Goal: Information Seeking & Learning: Learn about a topic

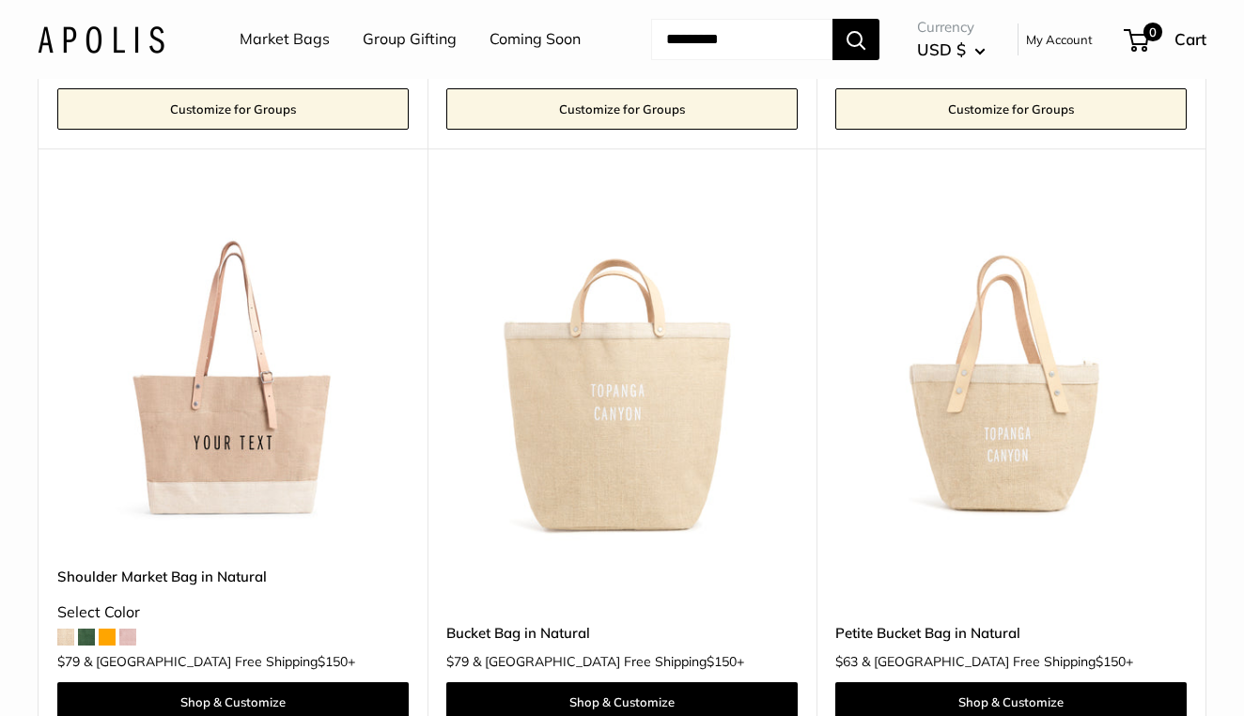
scroll to position [667, 0]
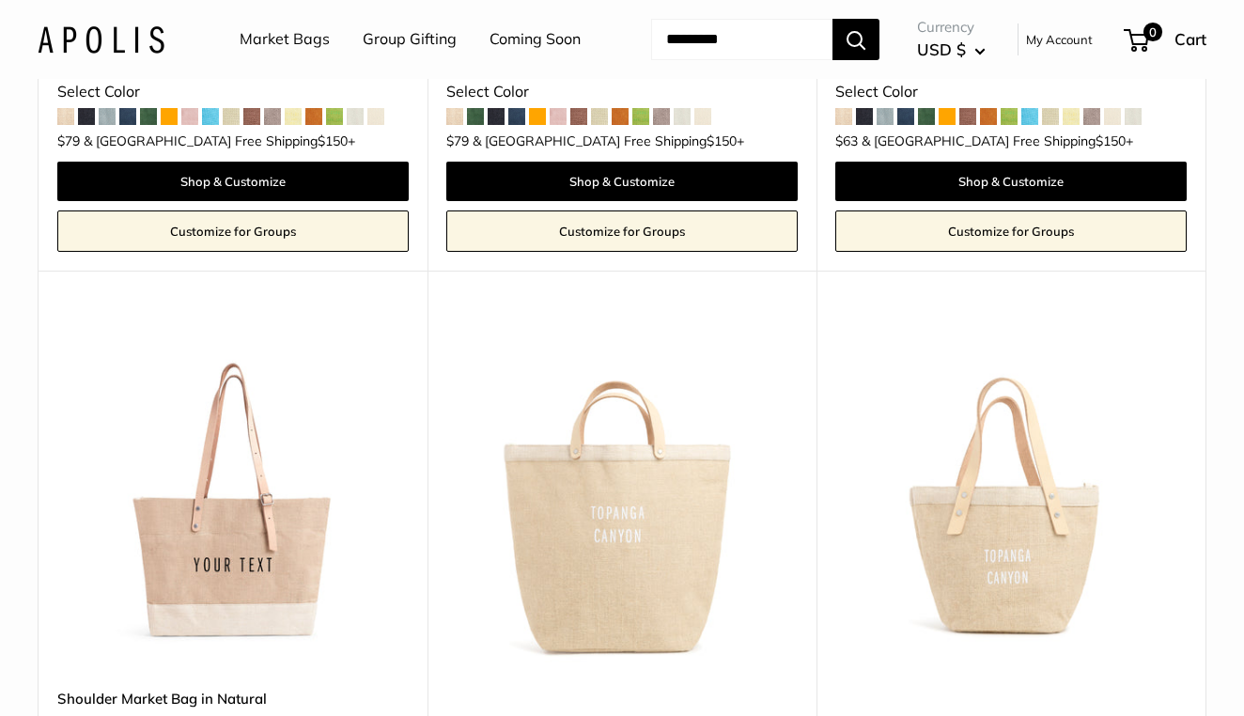
click at [0, 0] on img at bounding box center [0, 0] width 0 height 0
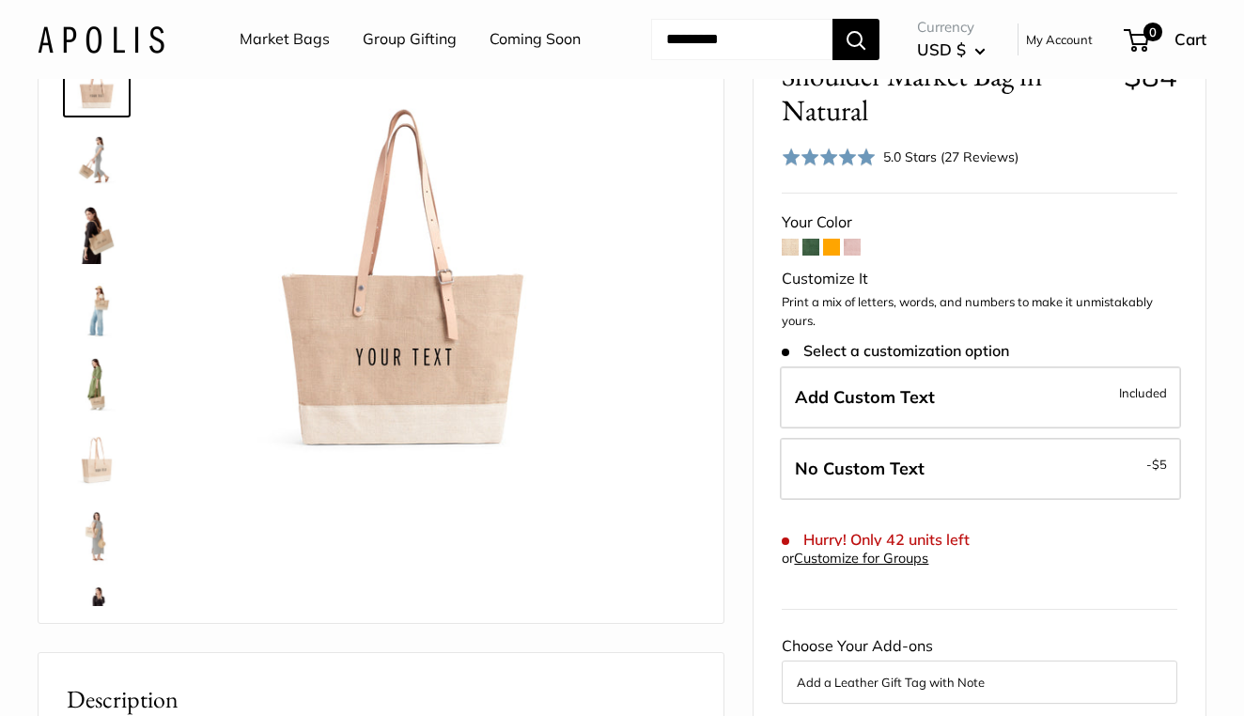
scroll to position [129, 0]
click at [792, 255] on span at bounding box center [790, 246] width 17 height 17
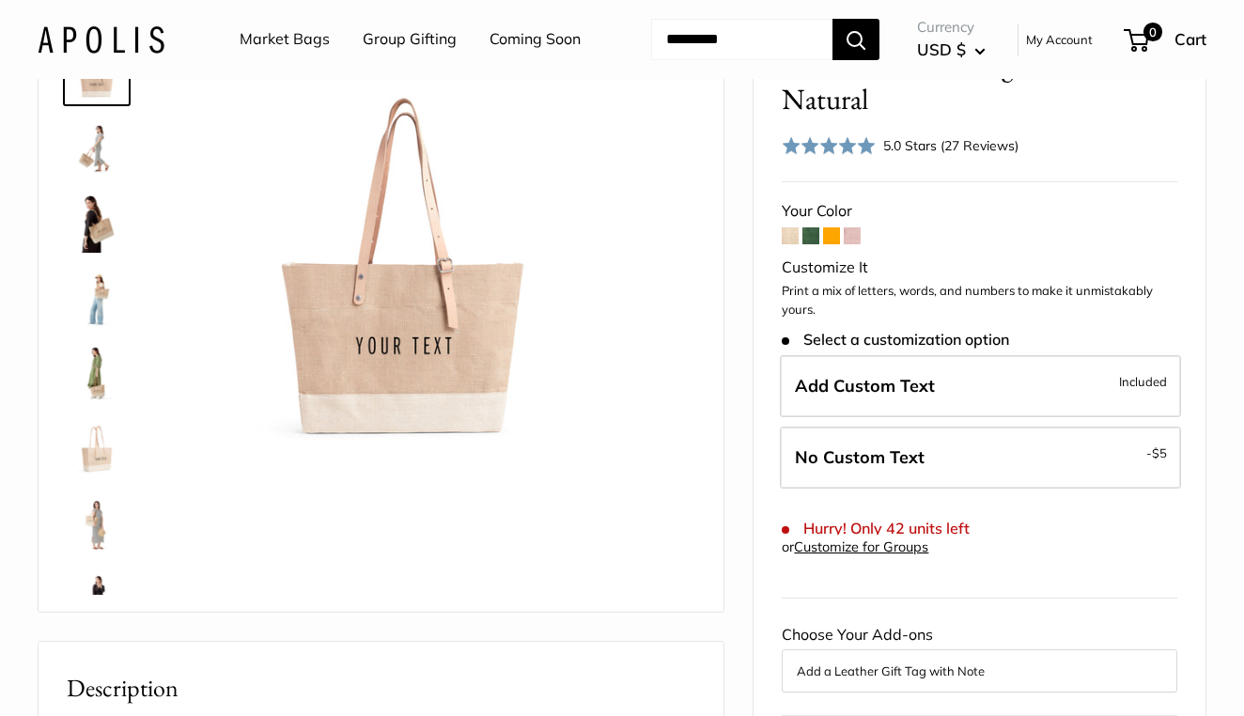
scroll to position [91, 0]
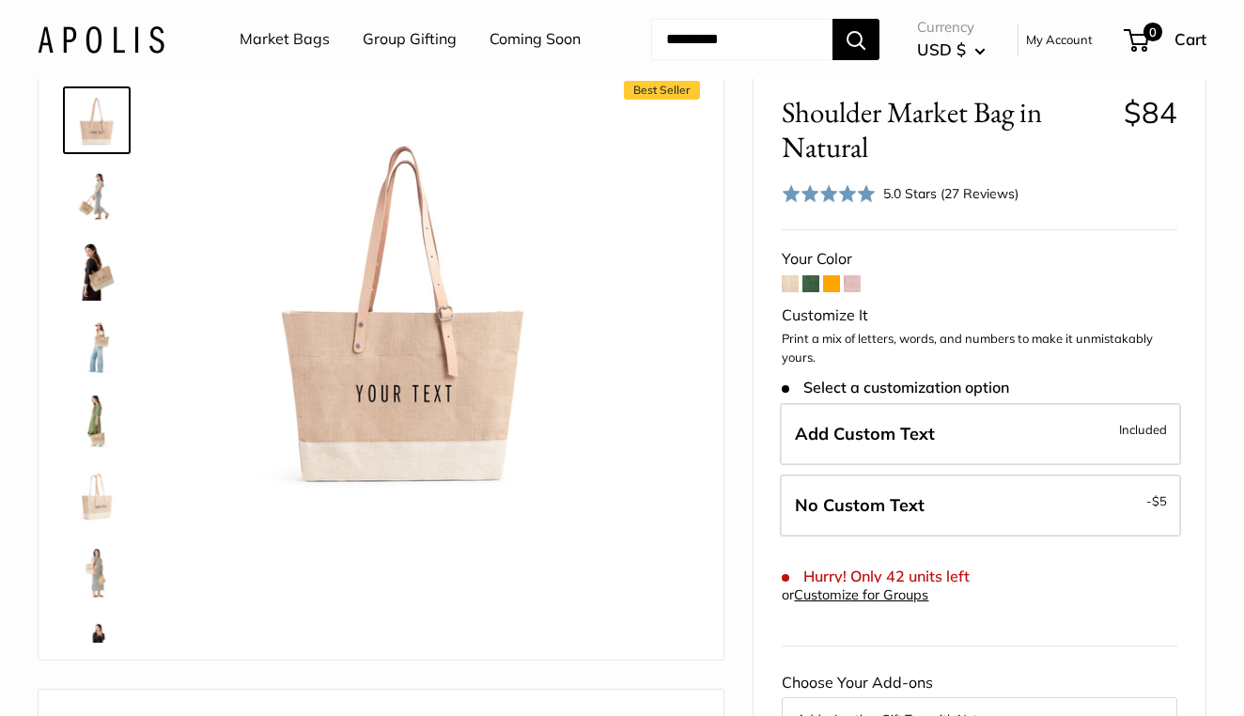
click at [811, 292] on span at bounding box center [810, 283] width 17 height 17
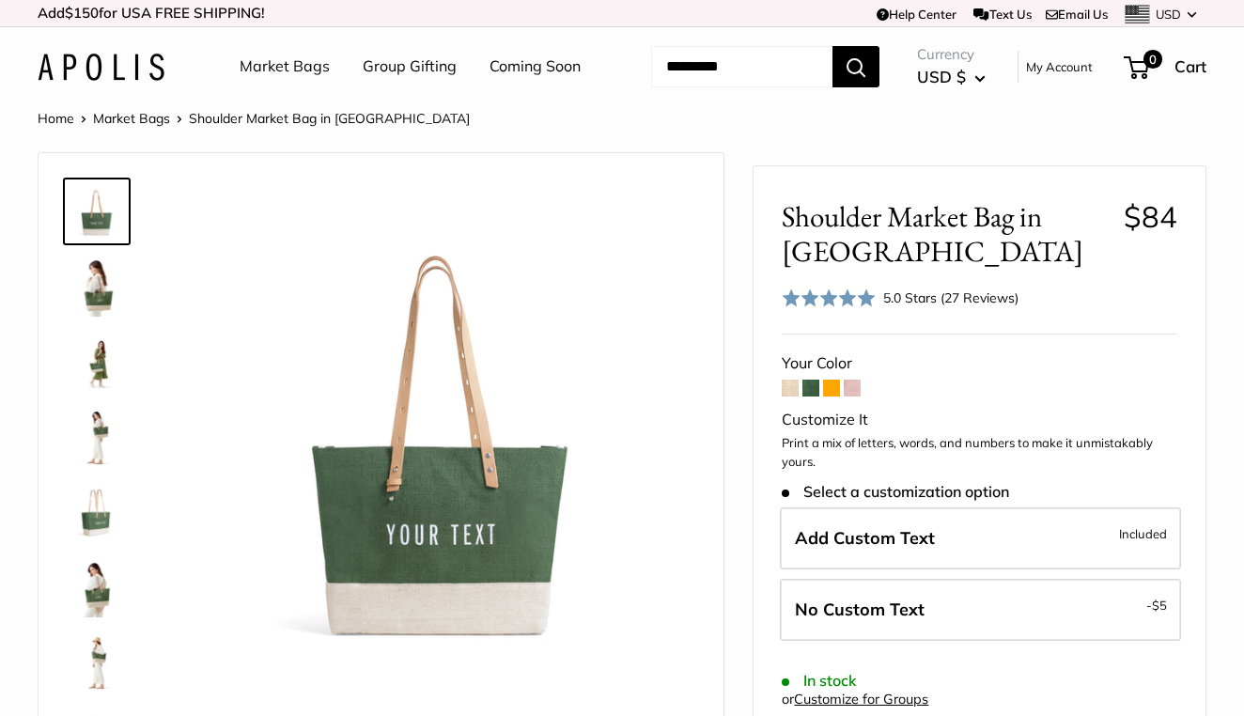
click at [833, 397] on span at bounding box center [831, 388] width 17 height 17
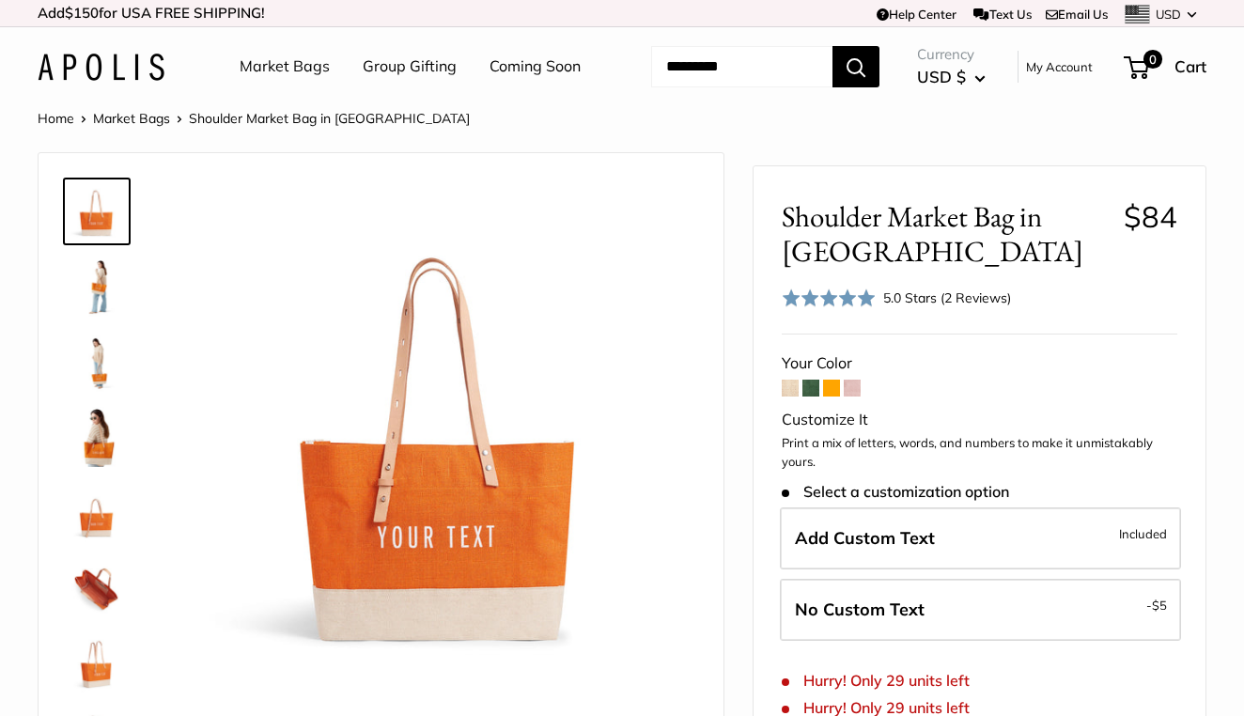
click at [852, 397] on span at bounding box center [852, 388] width 17 height 17
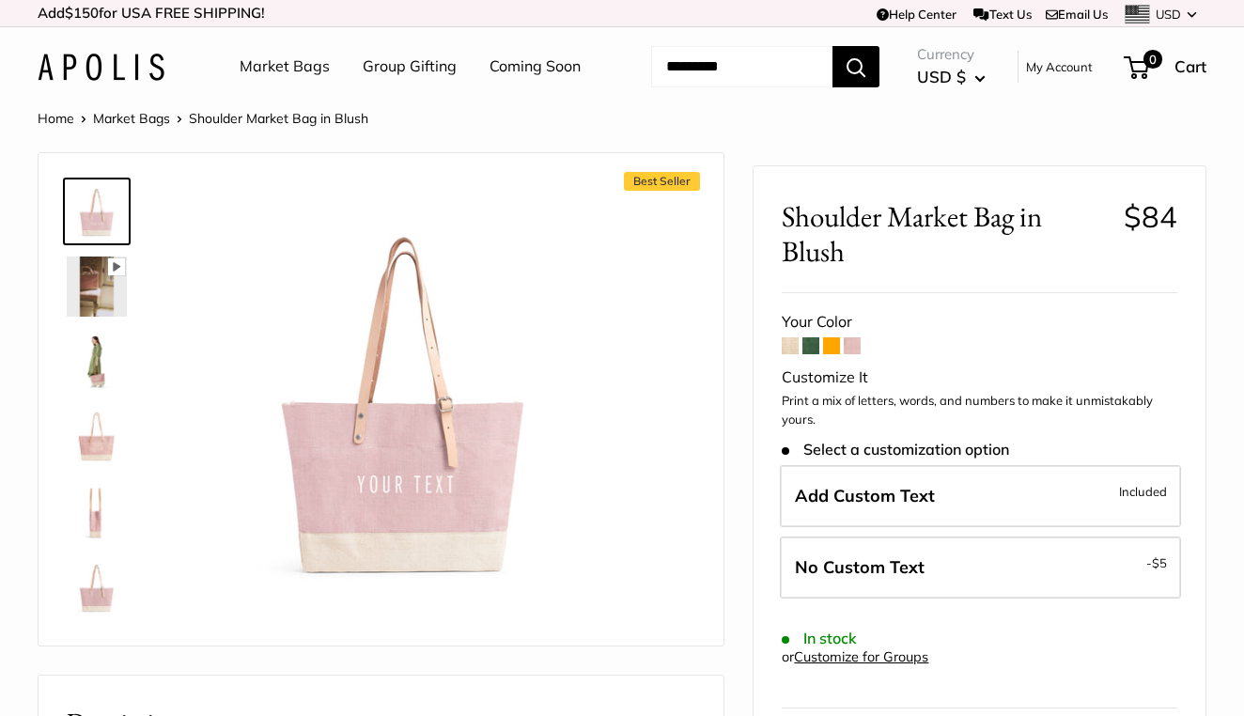
click at [92, 392] on img at bounding box center [97, 362] width 60 height 60
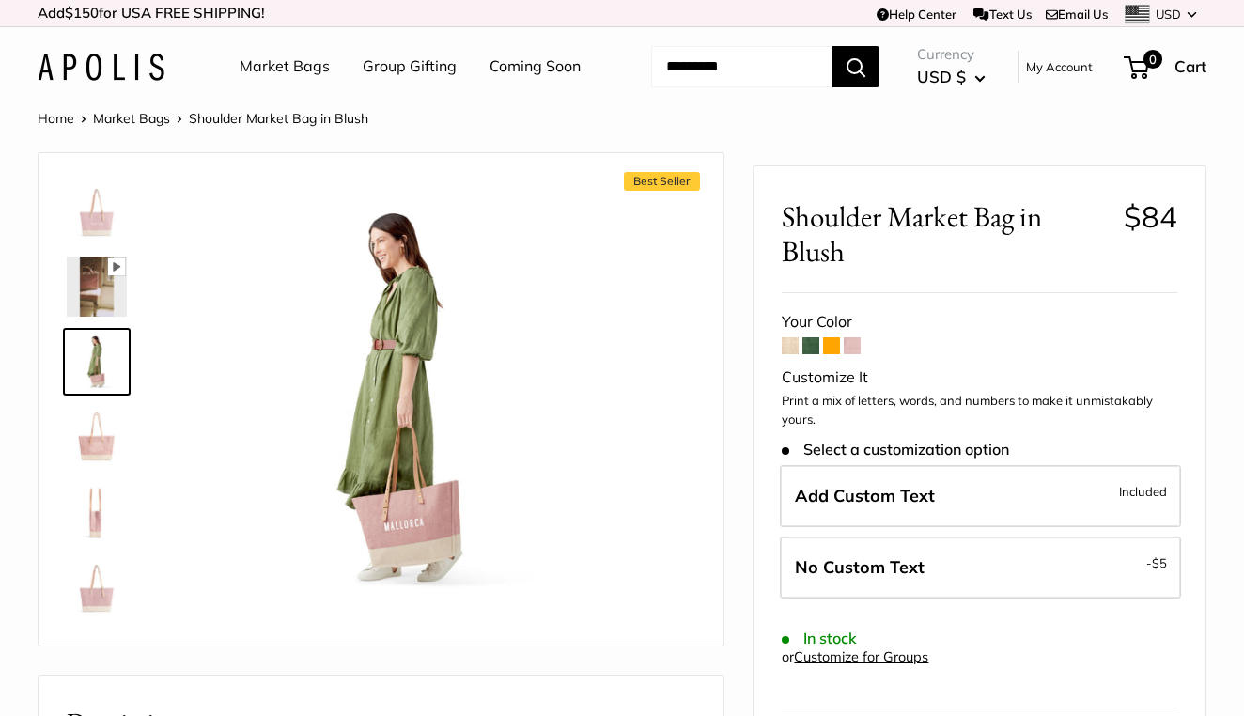
click at [100, 467] on img at bounding box center [97, 437] width 60 height 60
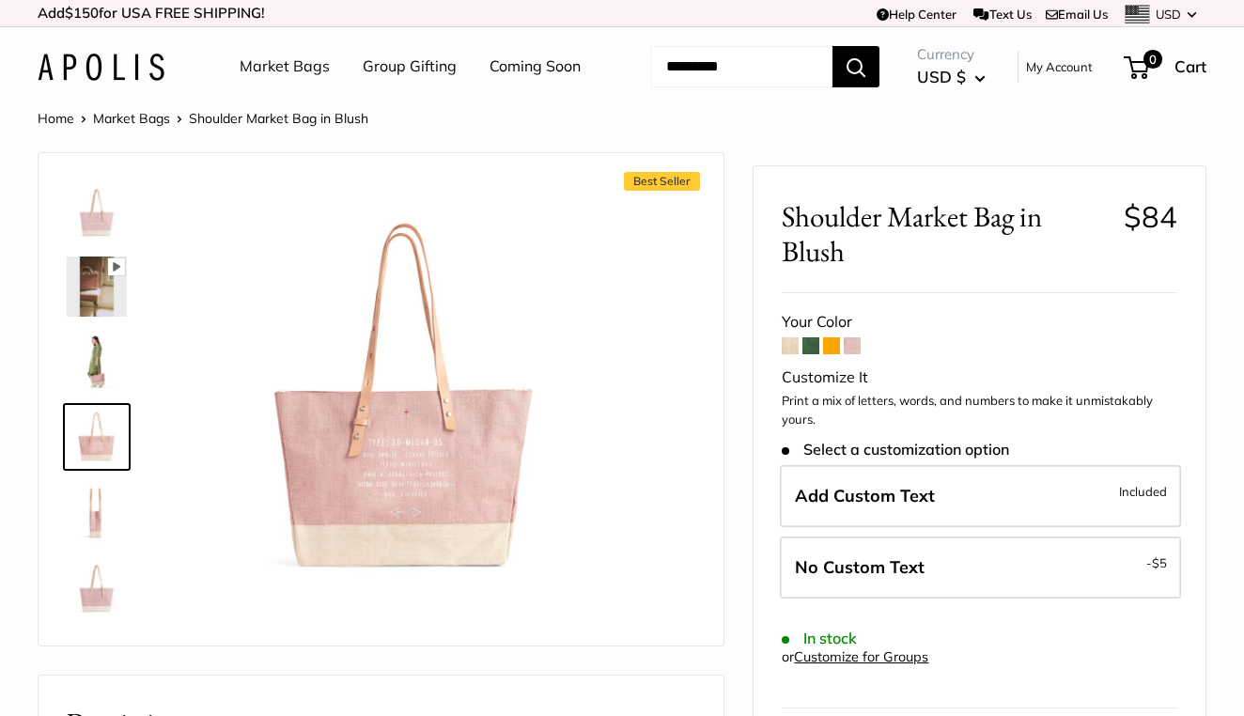
click at [93, 542] on img at bounding box center [97, 512] width 60 height 60
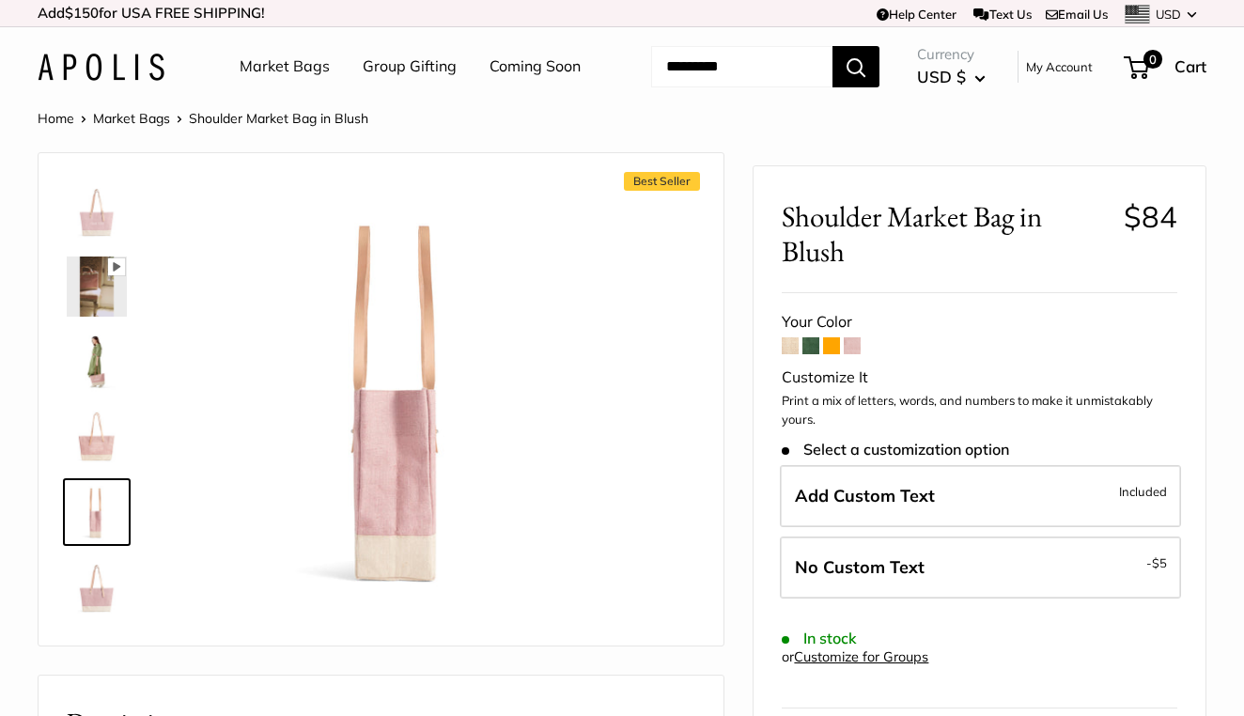
click at [787, 354] on span at bounding box center [790, 345] width 17 height 17
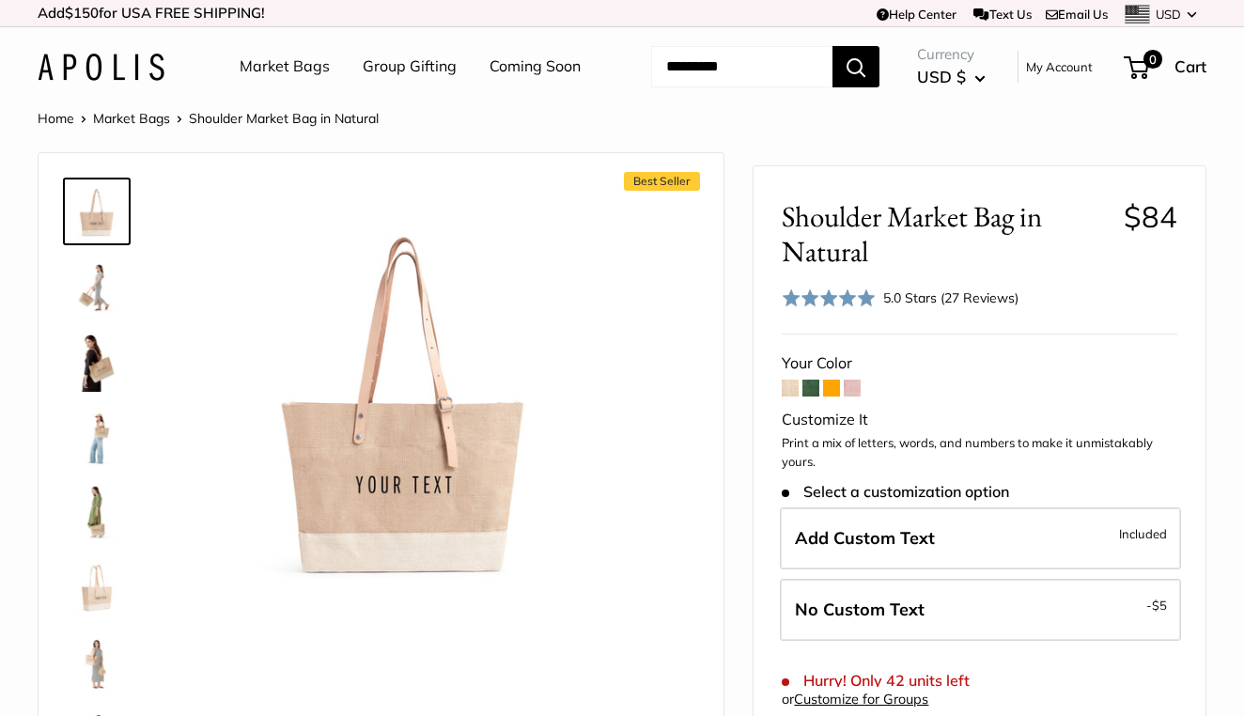
click at [99, 392] on img at bounding box center [97, 362] width 60 height 60
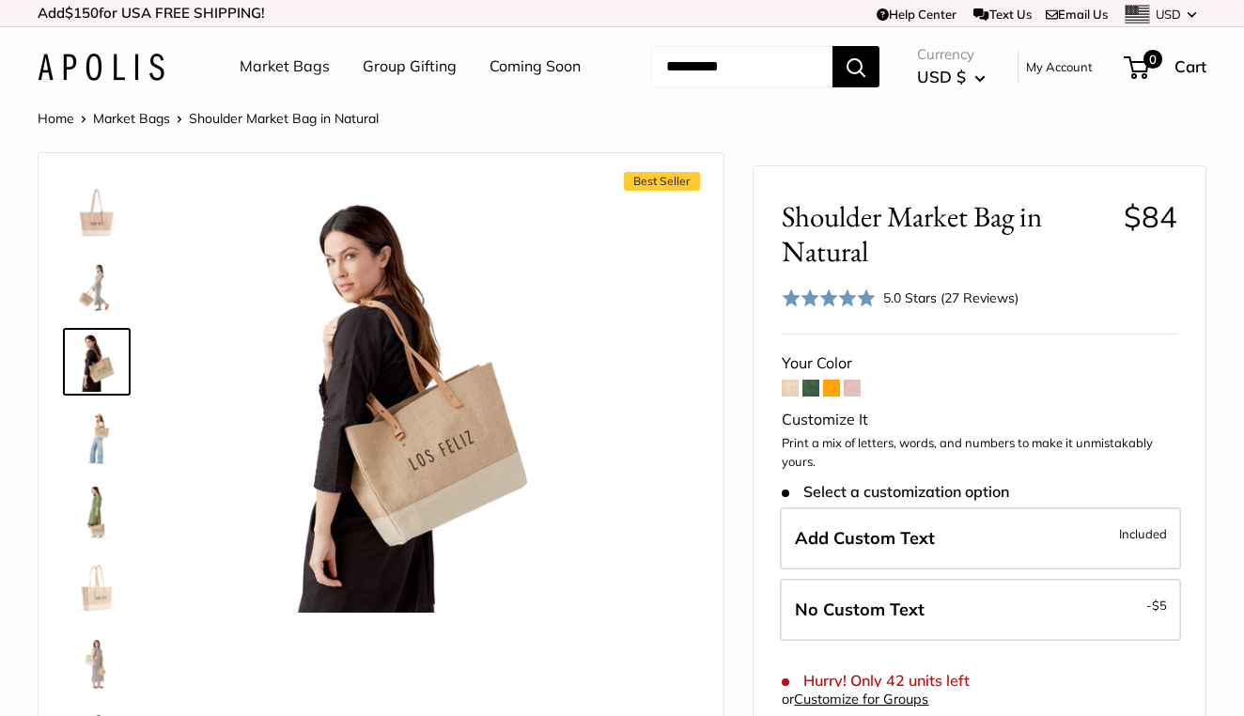
click at [817, 397] on span at bounding box center [810, 388] width 17 height 17
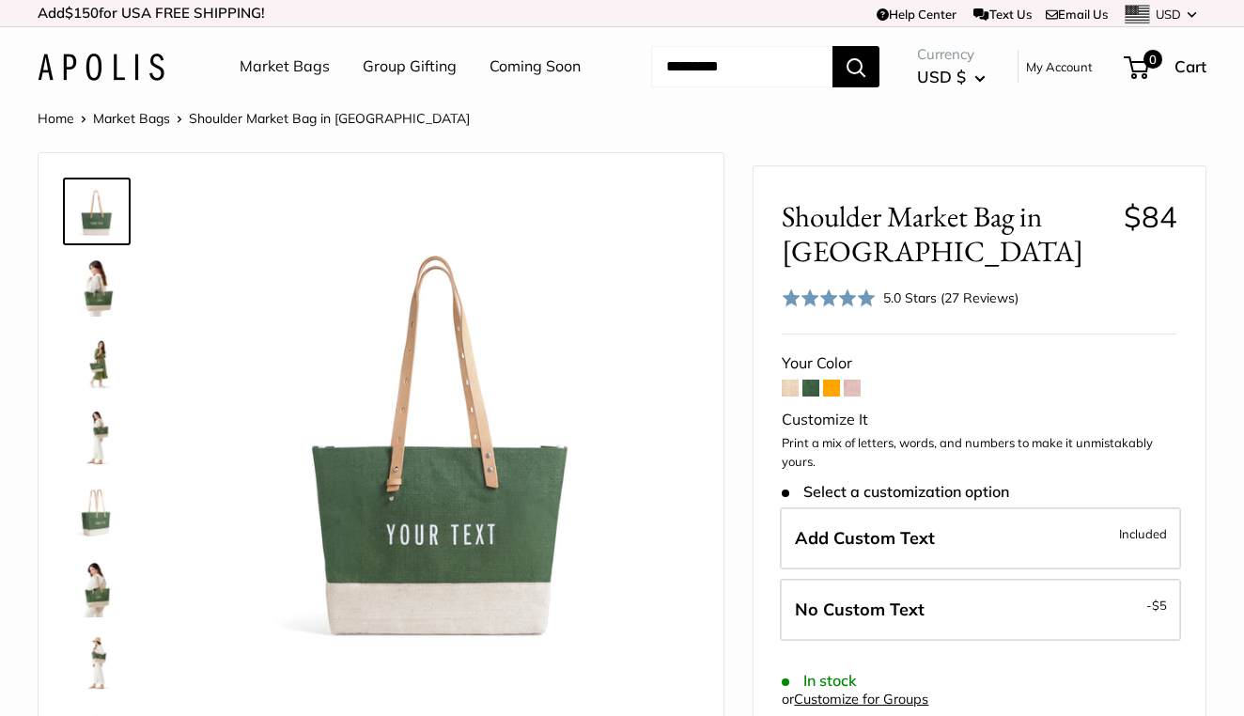
click at [94, 392] on img at bounding box center [97, 362] width 60 height 60
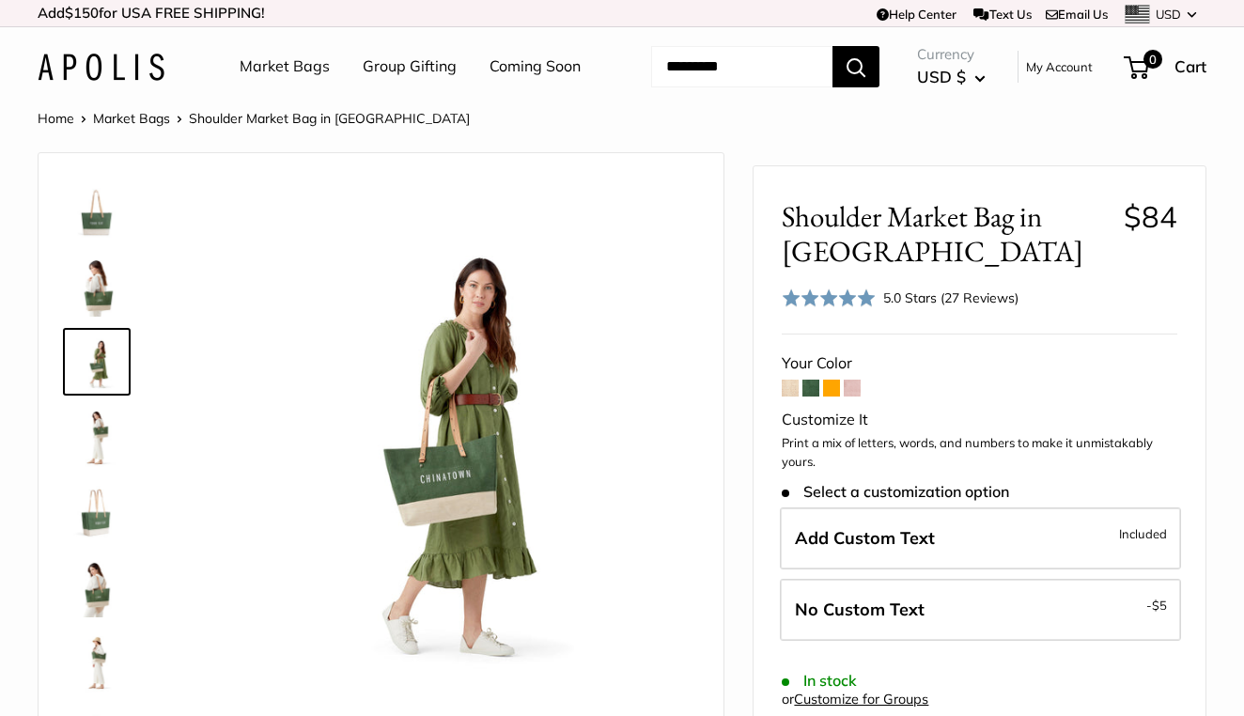
click at [831, 397] on span at bounding box center [831, 388] width 17 height 17
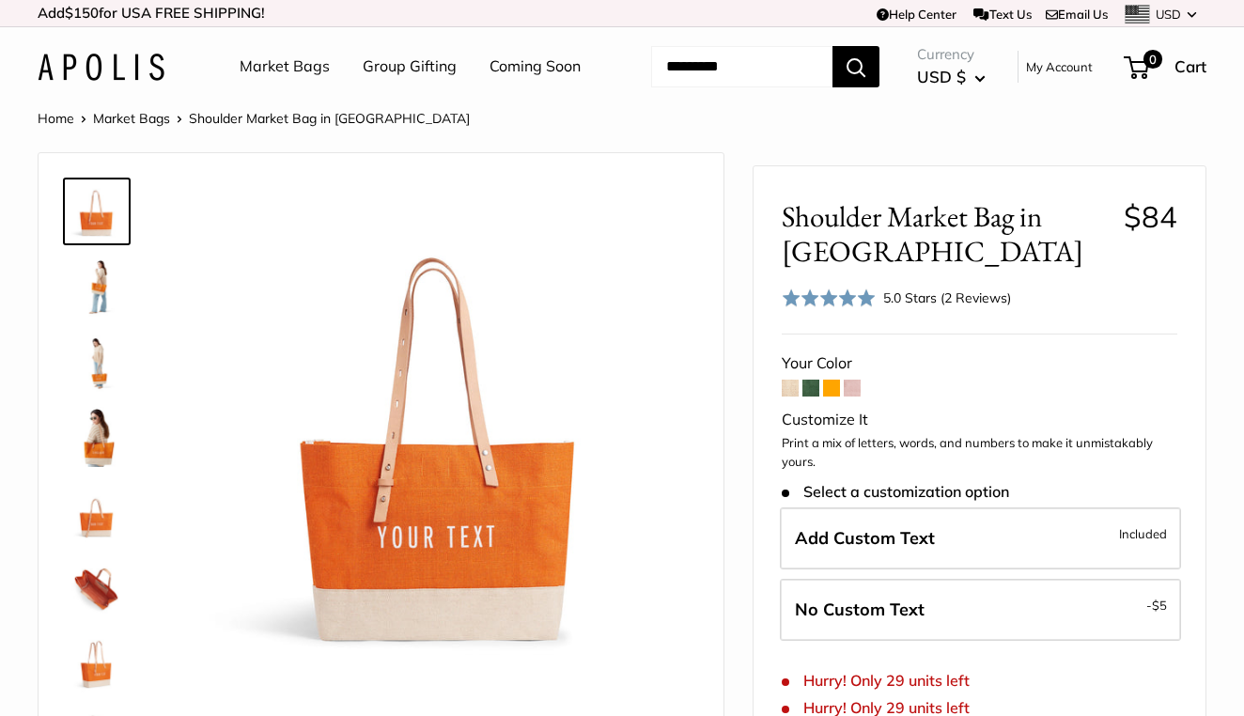
click at [92, 317] on img at bounding box center [97, 287] width 60 height 60
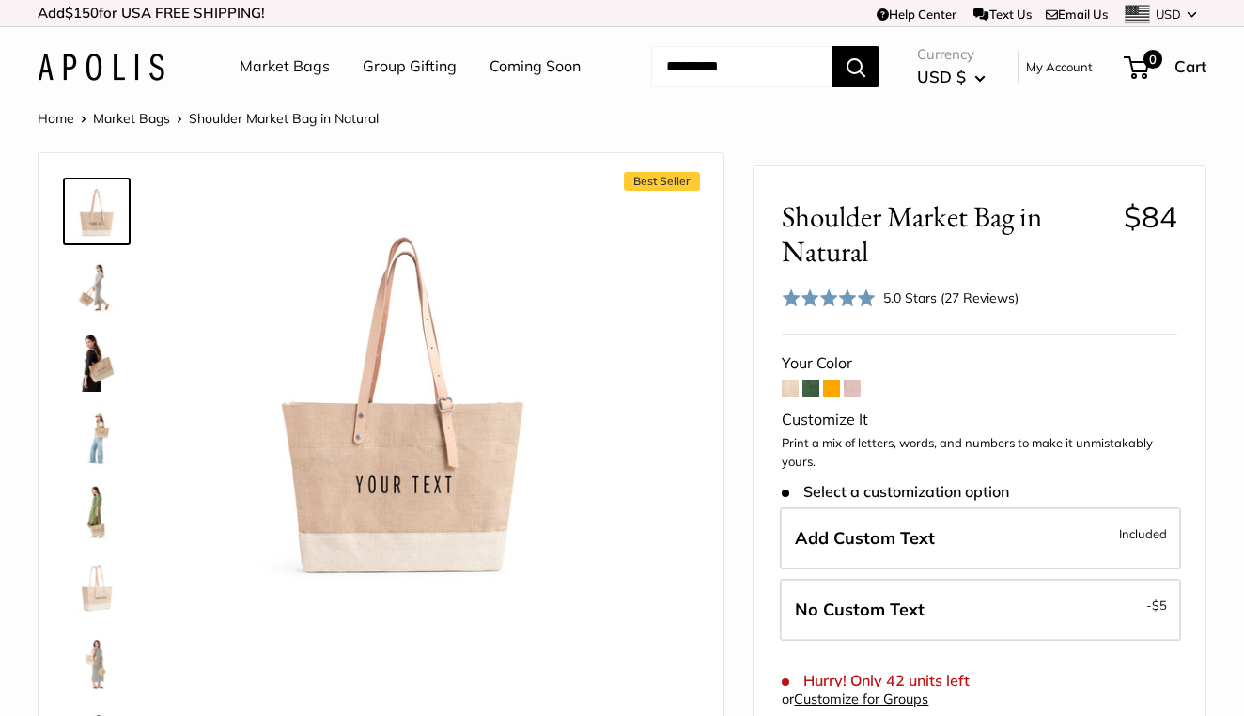
click at [63, 127] on link "Home" at bounding box center [56, 118] width 37 height 17
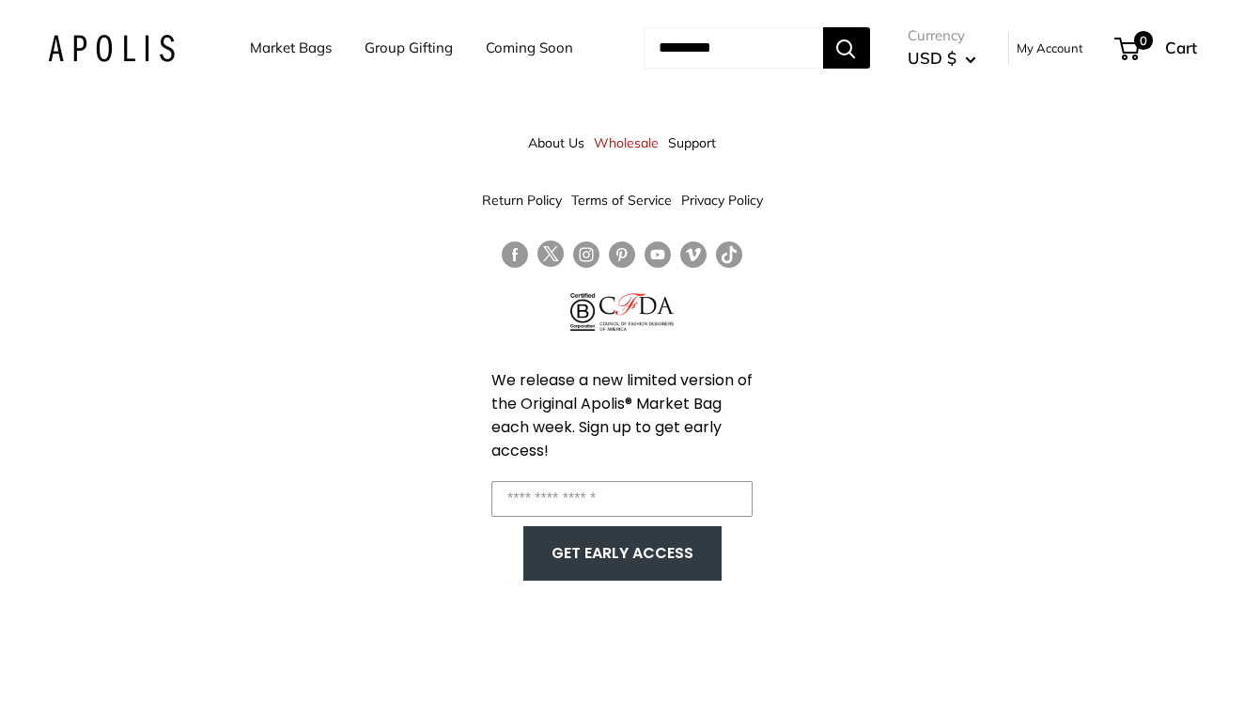
click at [486, 61] on link "Coming Soon" at bounding box center [529, 48] width 87 height 26
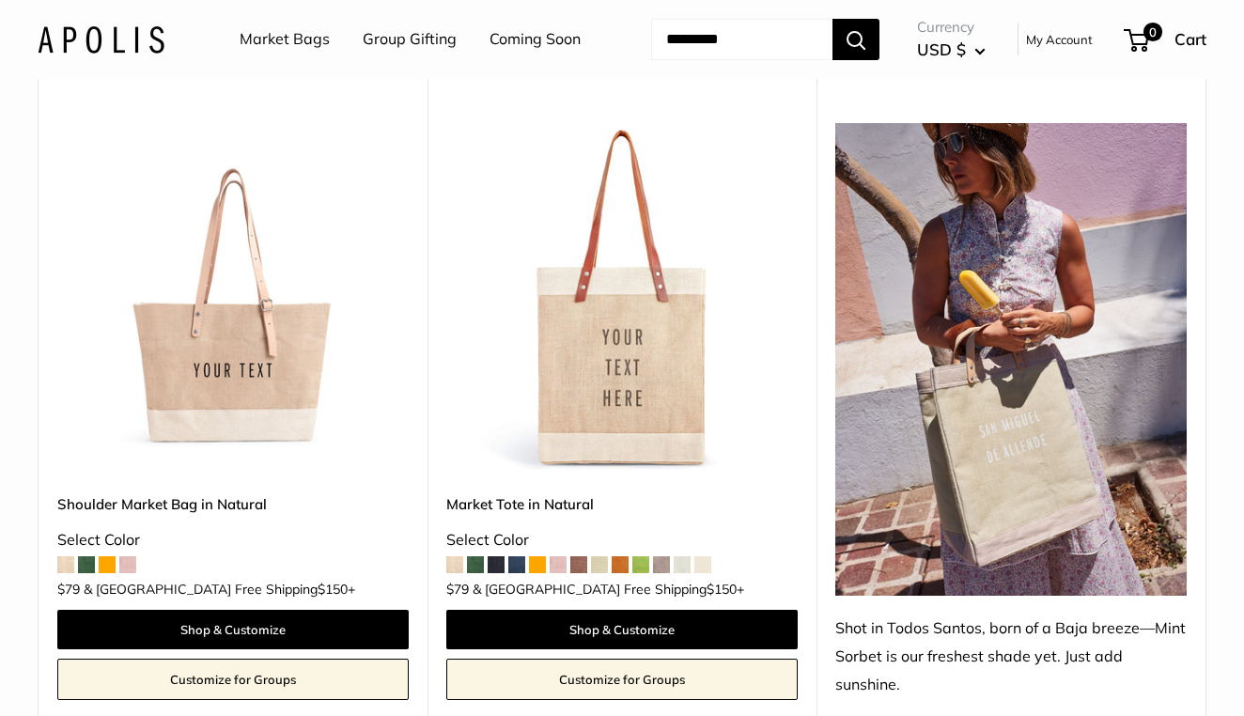
scroll to position [931, 0]
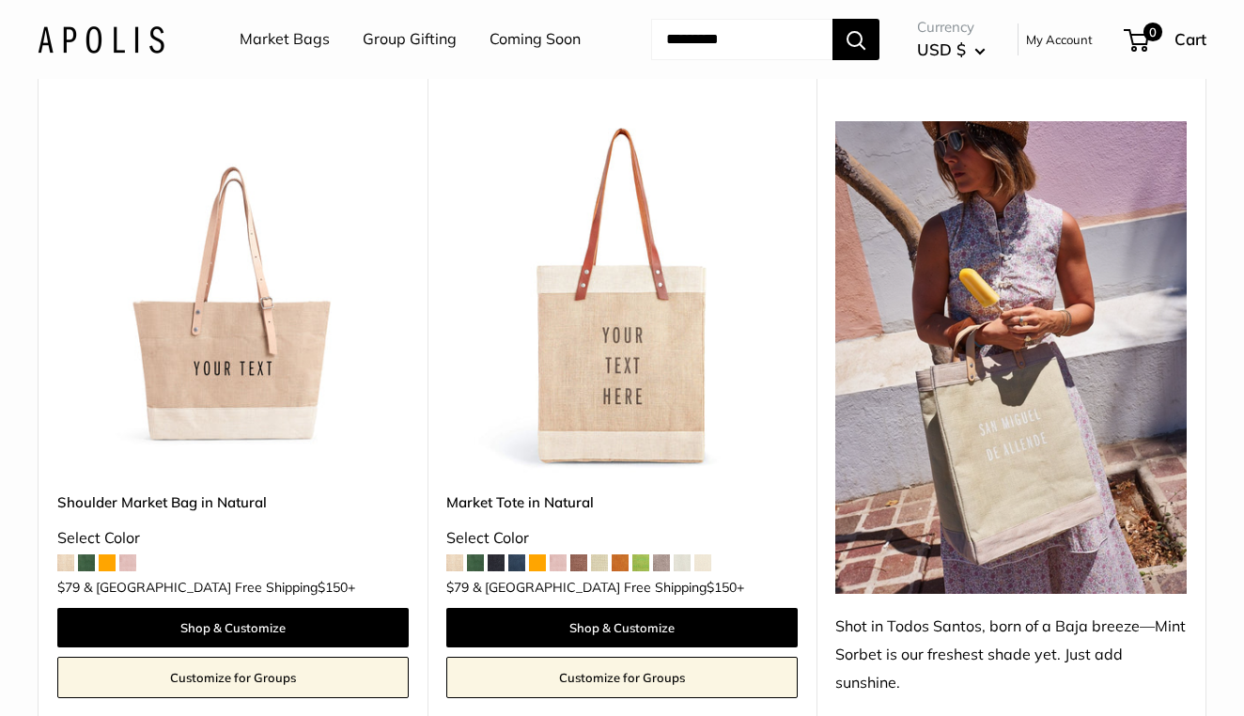
click at [0, 0] on img at bounding box center [0, 0] width 0 height 0
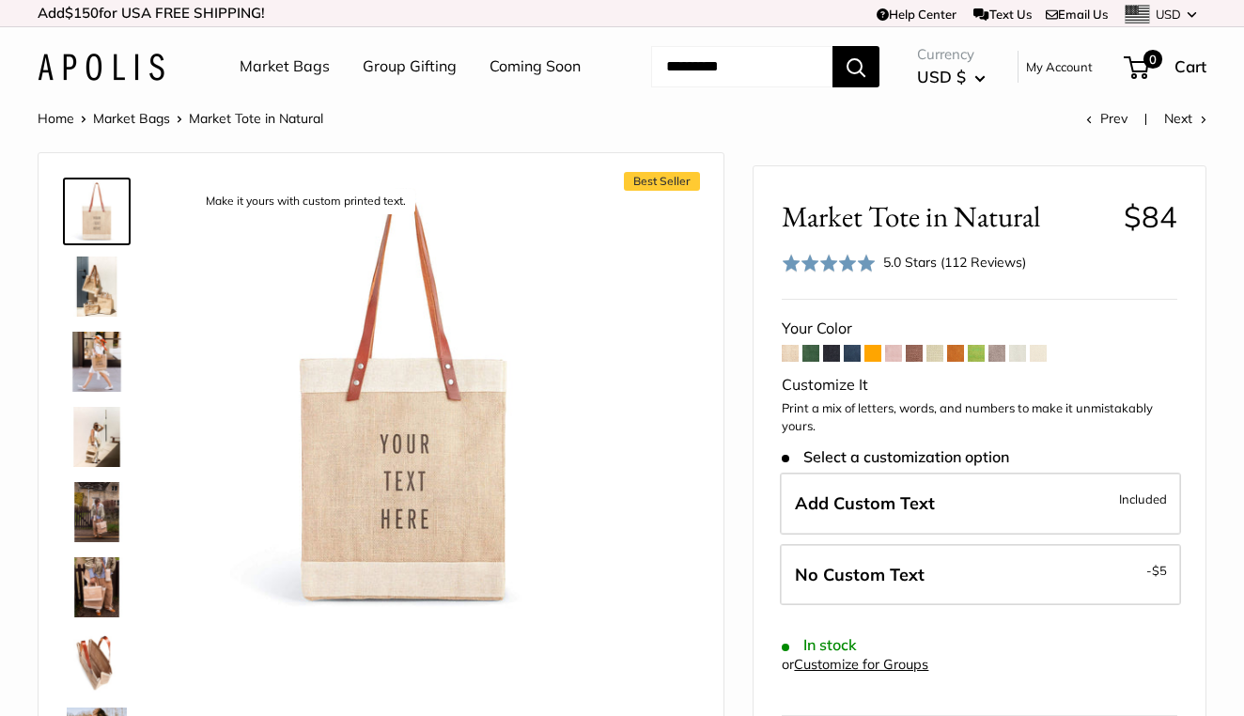
click at [809, 362] on span at bounding box center [810, 353] width 17 height 17
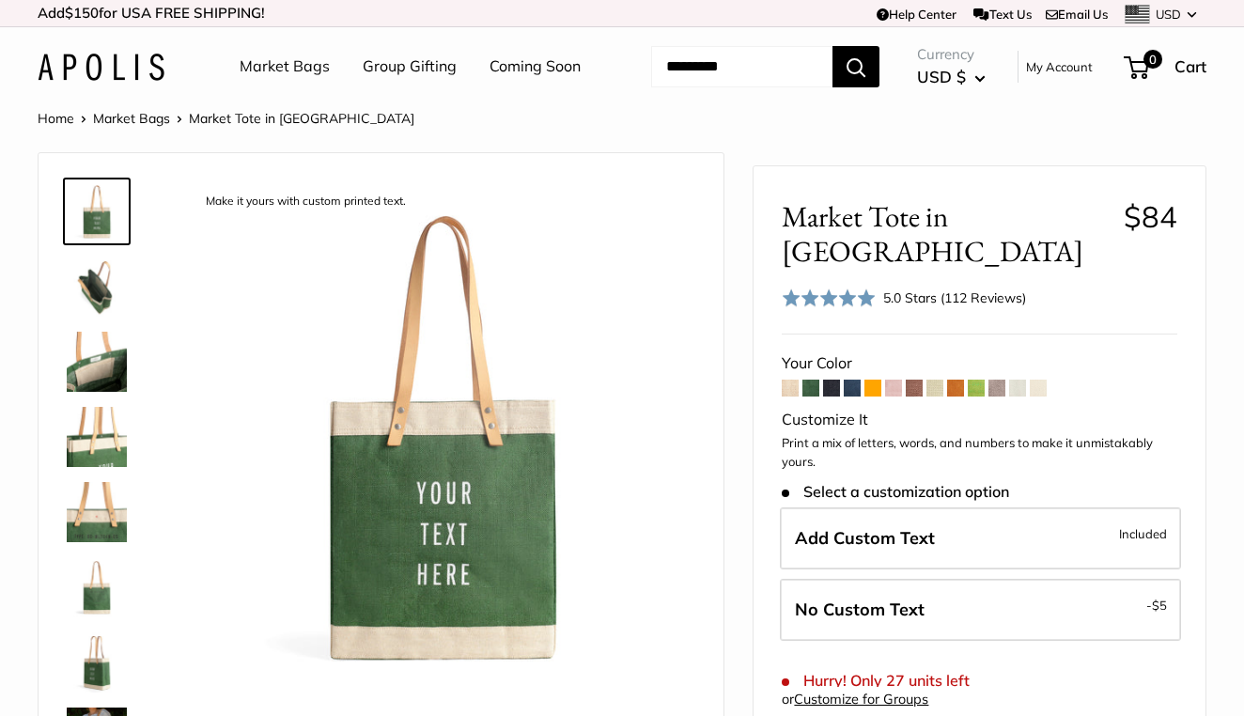
click at [833, 397] on span at bounding box center [831, 388] width 17 height 17
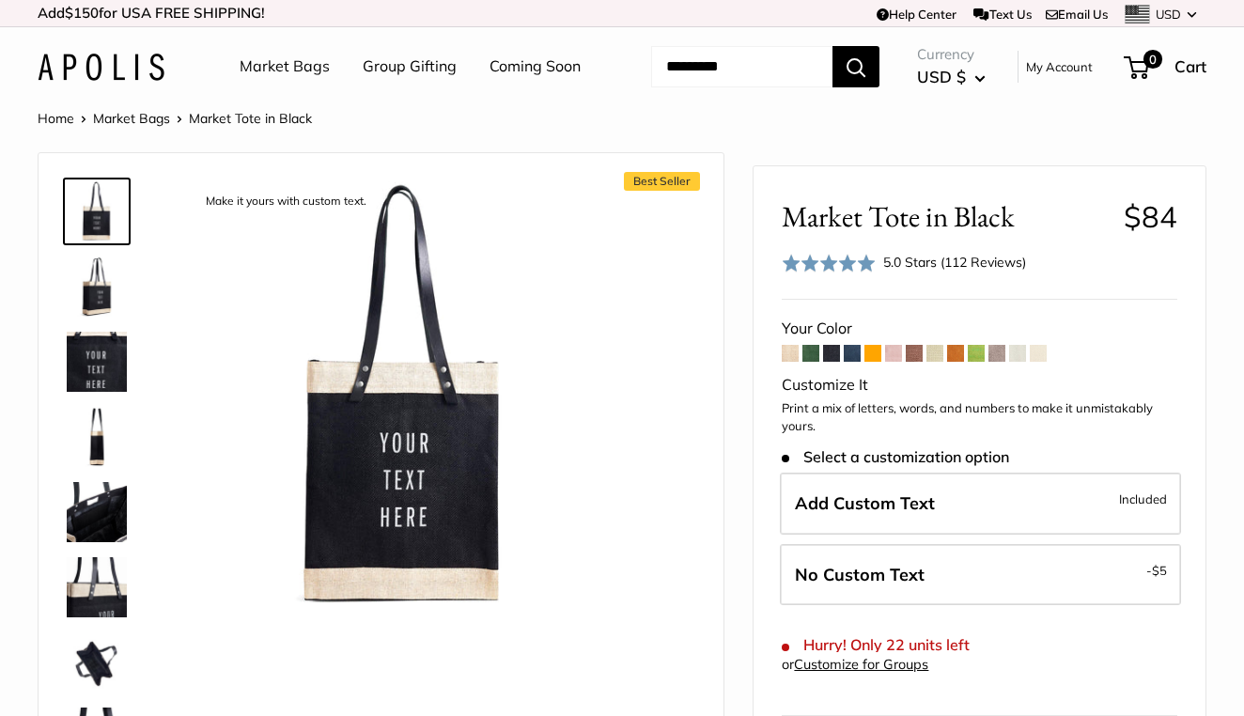
click at [854, 362] on span at bounding box center [852, 353] width 17 height 17
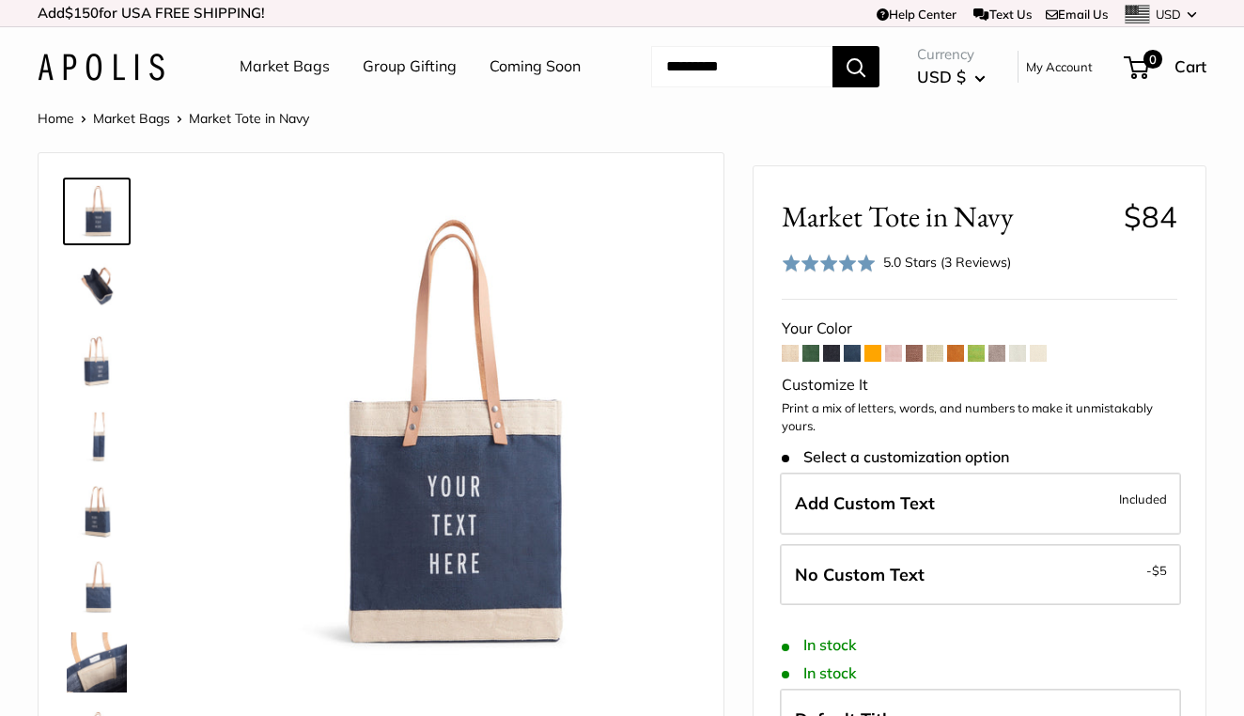
click at [874, 362] on span at bounding box center [872, 353] width 17 height 17
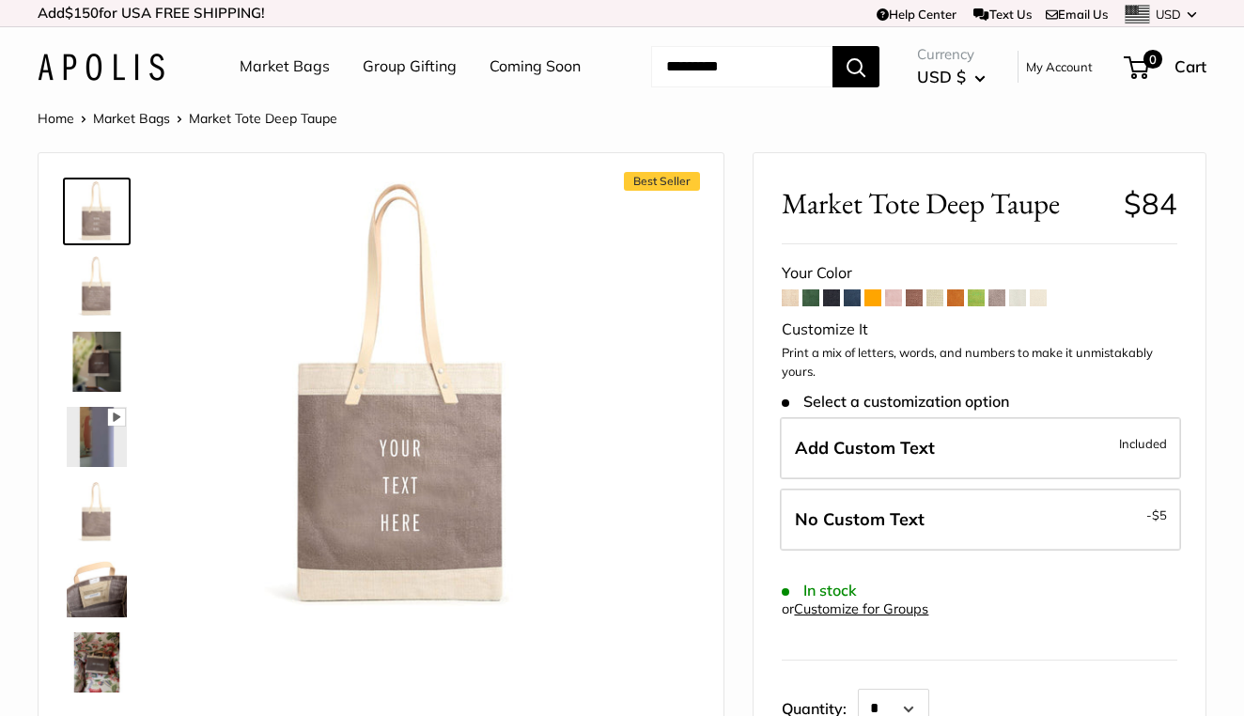
click at [1020, 306] on span at bounding box center [1017, 297] width 17 height 17
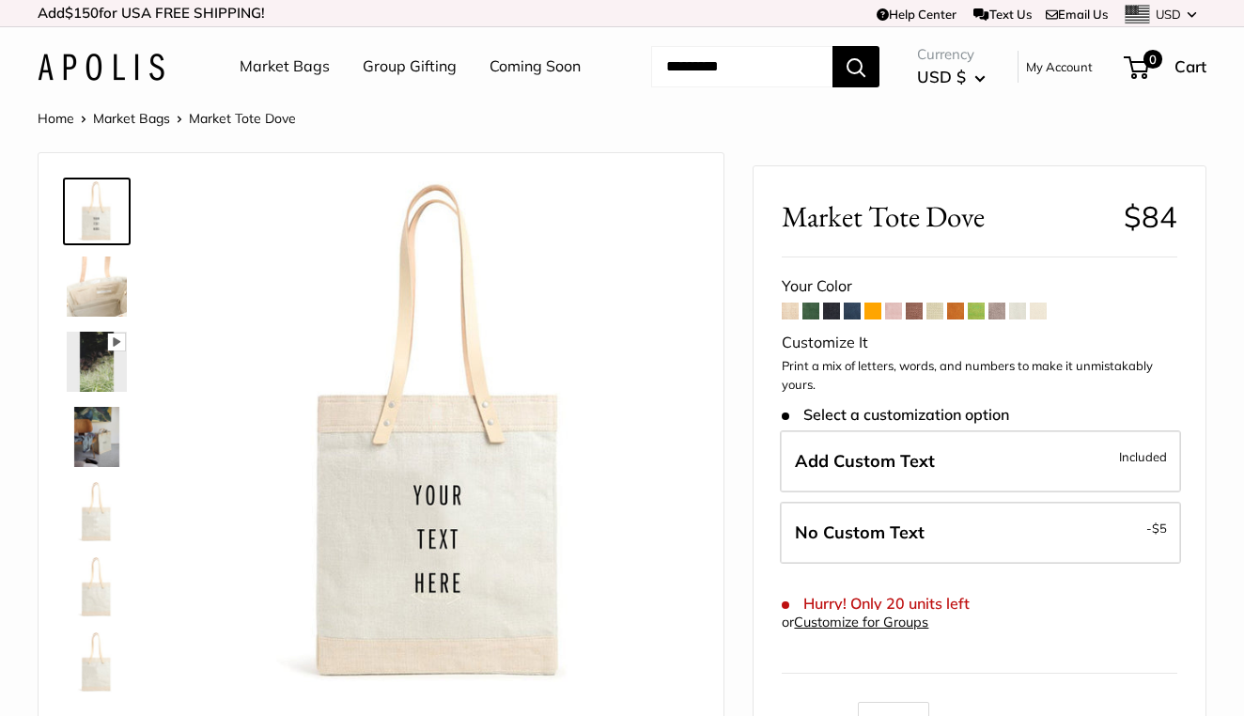
click at [1045, 319] on span at bounding box center [1038, 311] width 17 height 17
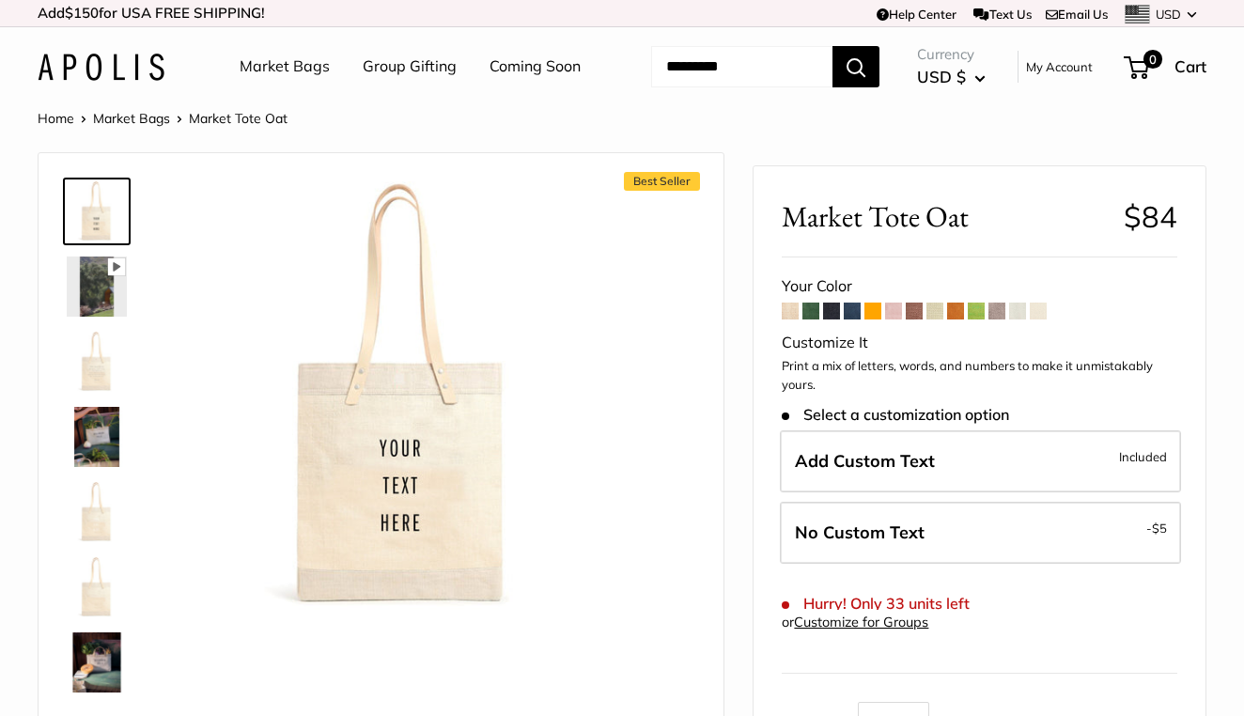
click at [790, 319] on span at bounding box center [790, 311] width 17 height 17
click at [278, 65] on link "Market Bags" at bounding box center [285, 67] width 90 height 28
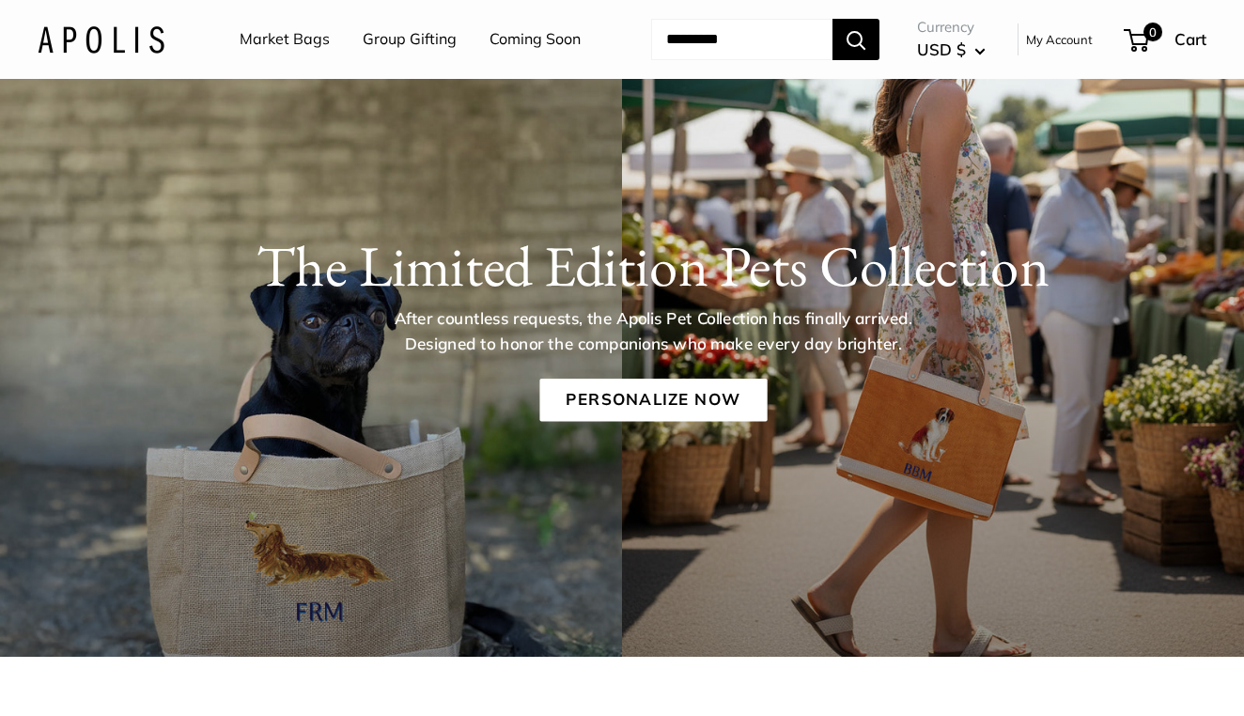
scroll to position [91, 0]
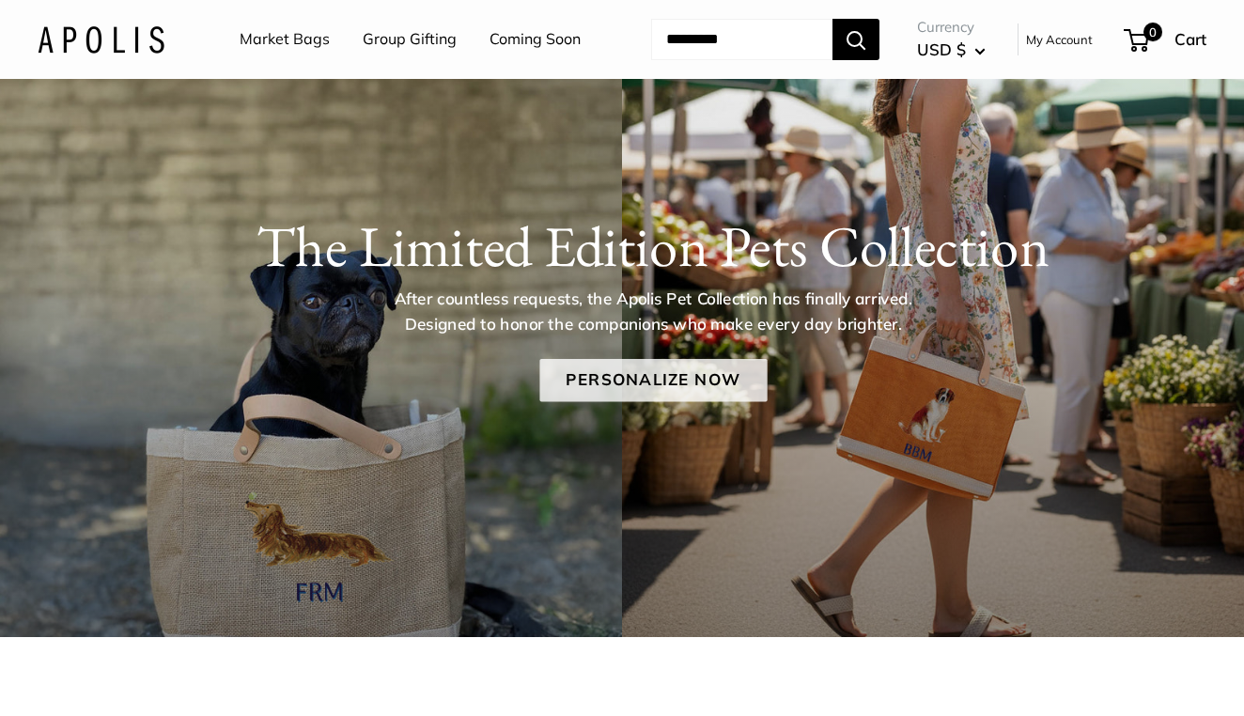
click at [603, 402] on link "Personalize Now" at bounding box center [652, 380] width 227 height 43
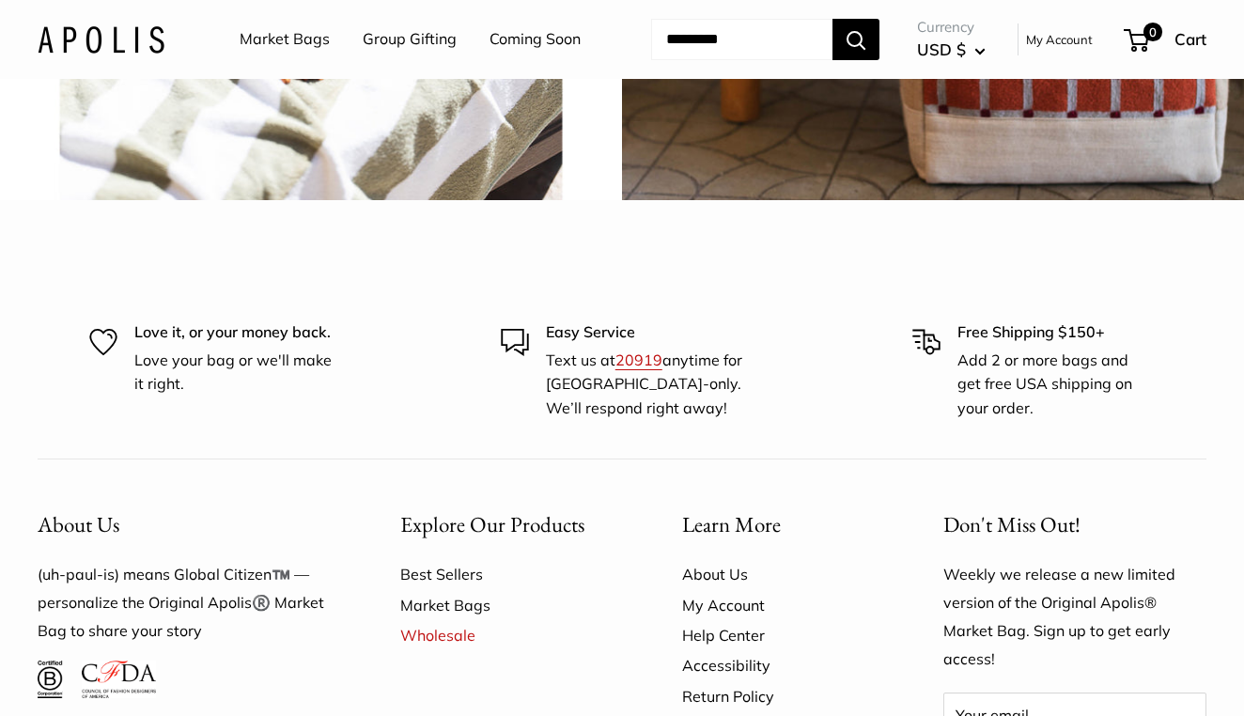
scroll to position [4162, 0]
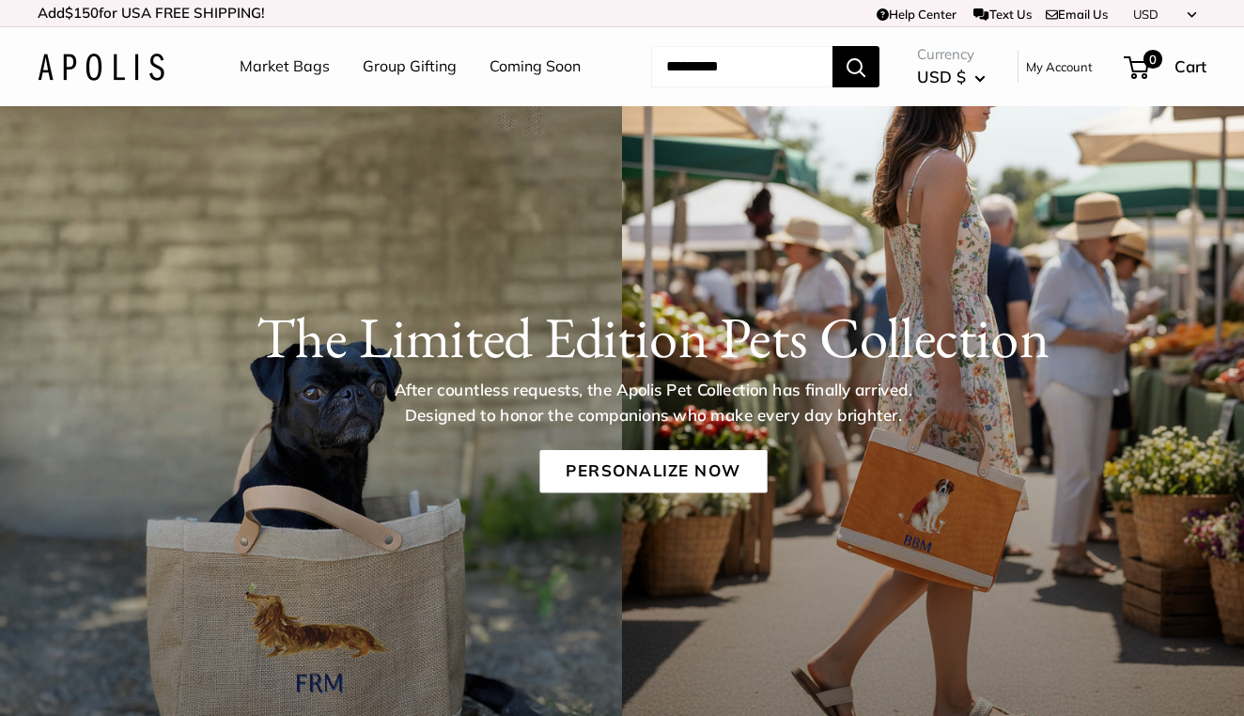
scroll to position [0, 0]
click at [641, 493] on link "Personalize Now" at bounding box center [652, 471] width 227 height 43
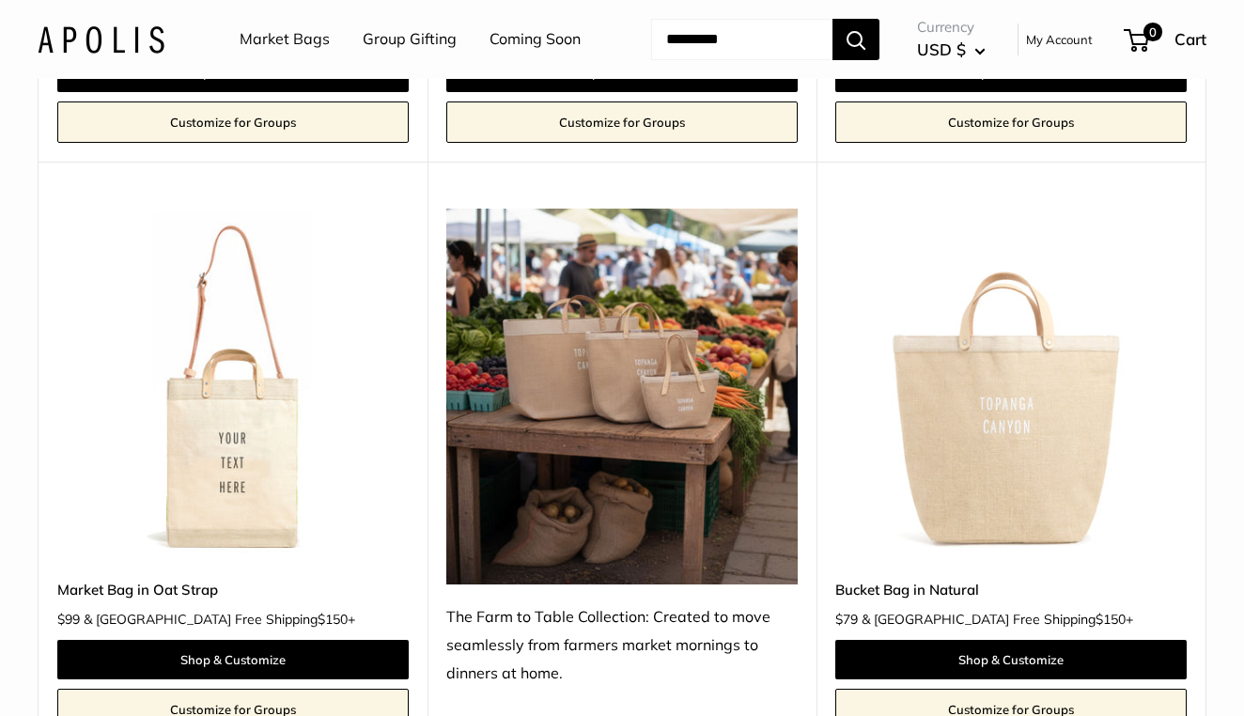
scroll to position [5763, 0]
